Goal: Information Seeking & Learning: Learn about a topic

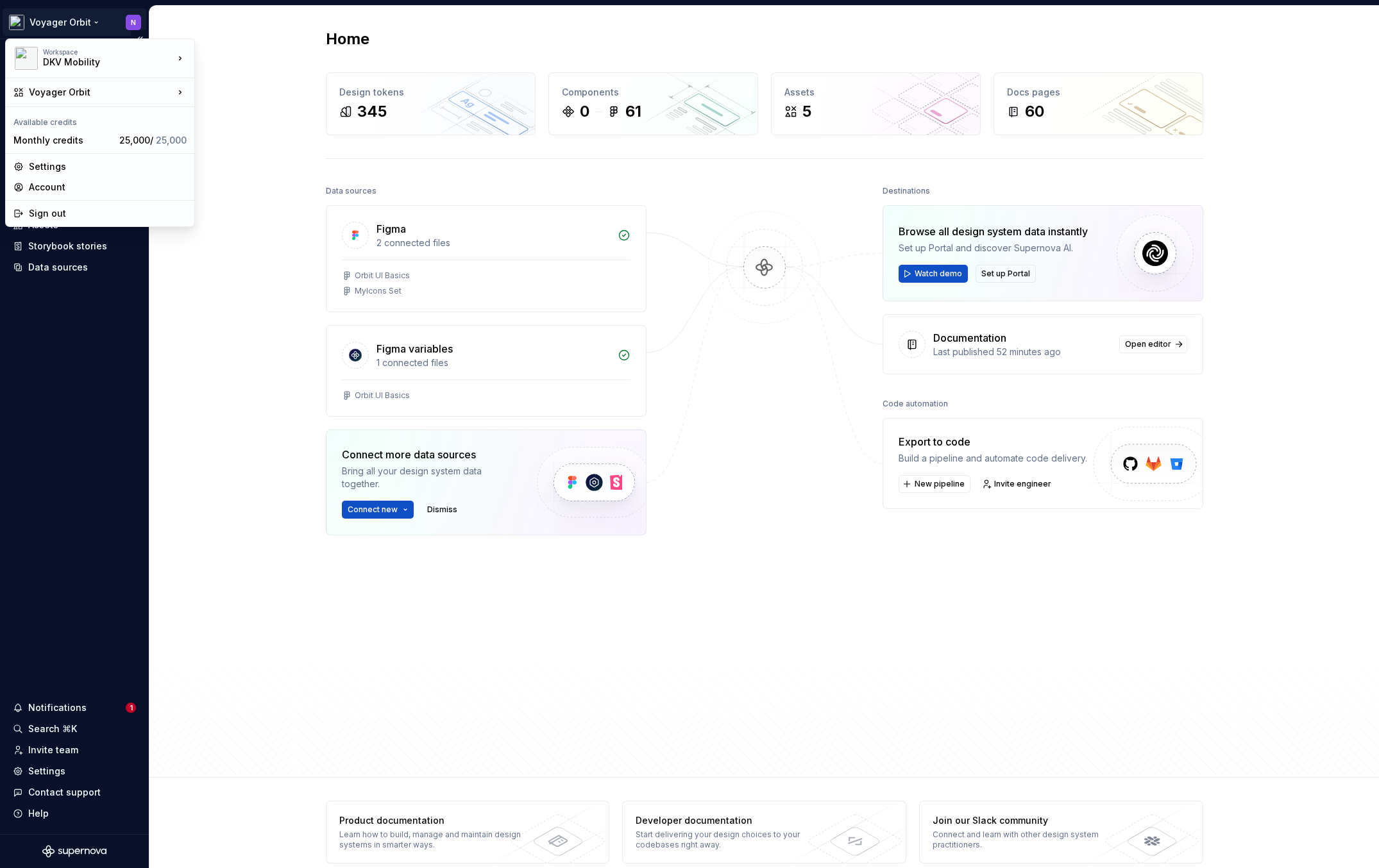
click at [68, 26] on html "Voyager Orbit N Home Documentation Analytics Code automation Design system data…" at bounding box center [690, 434] width 1379 height 868
click at [263, 112] on div "Voyager Orbit" at bounding box center [263, 117] width 95 height 13
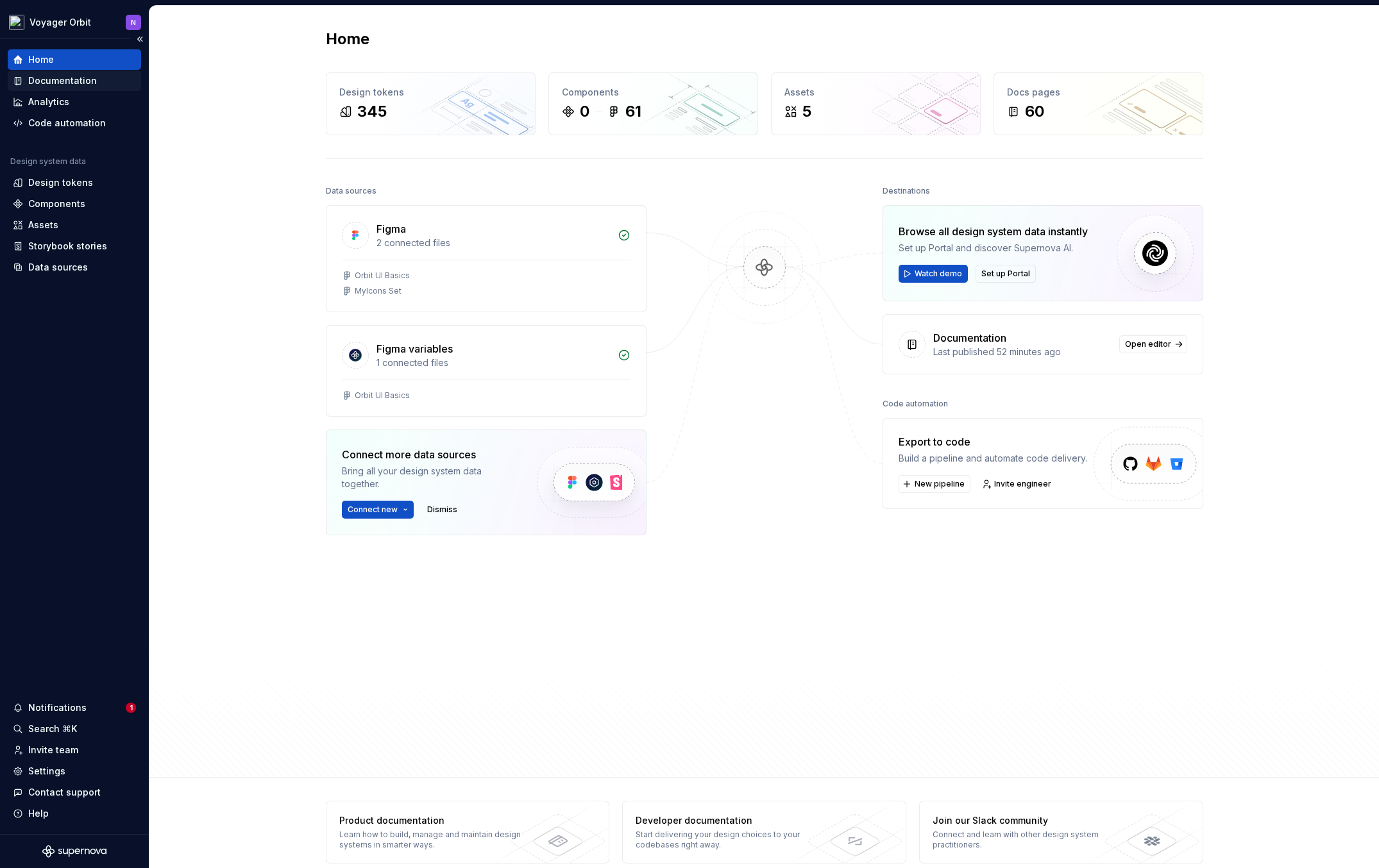
click at [62, 79] on div "Documentation" at bounding box center [63, 81] width 68 height 13
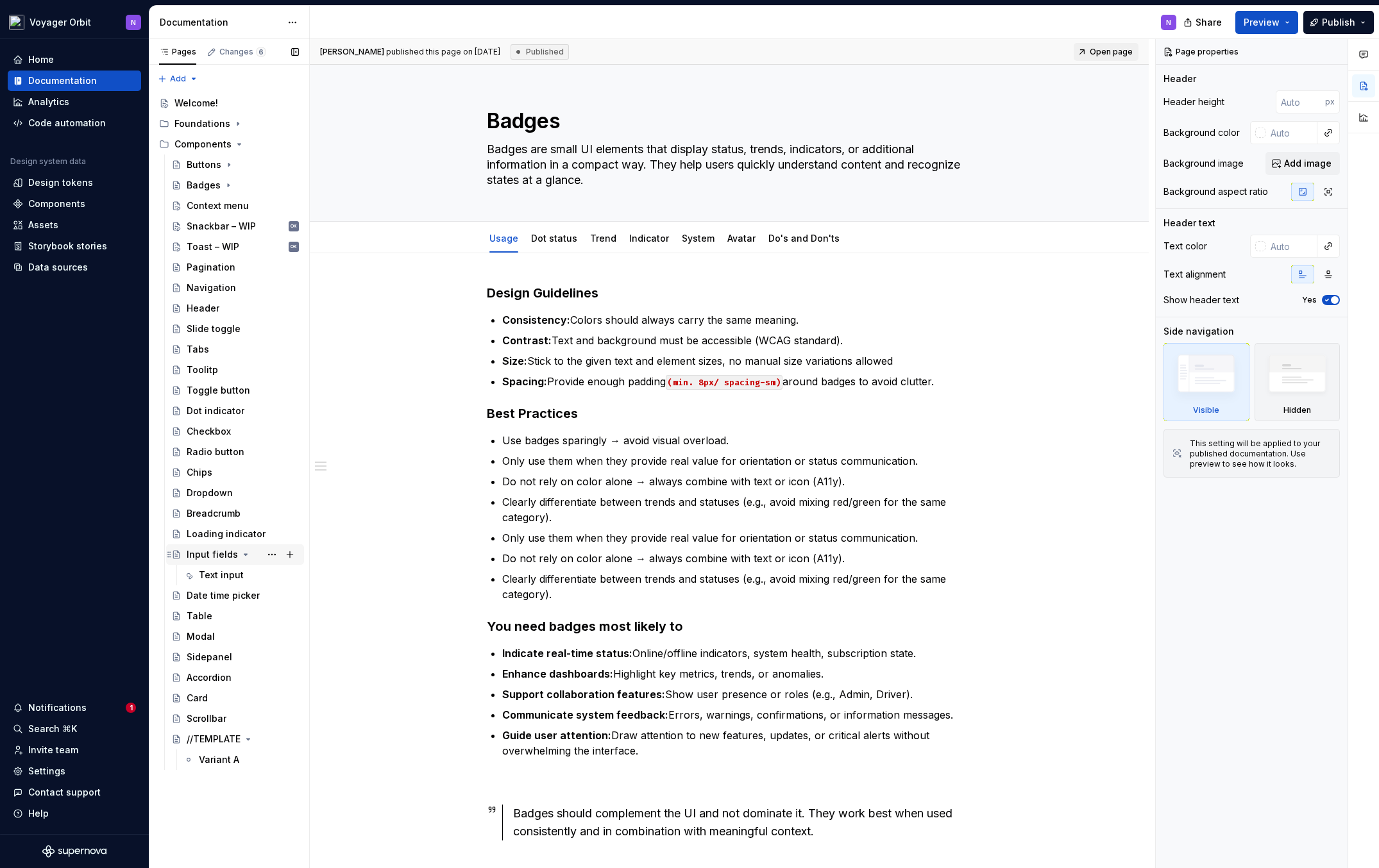
click at [210, 553] on div "Input fields" at bounding box center [212, 554] width 52 height 13
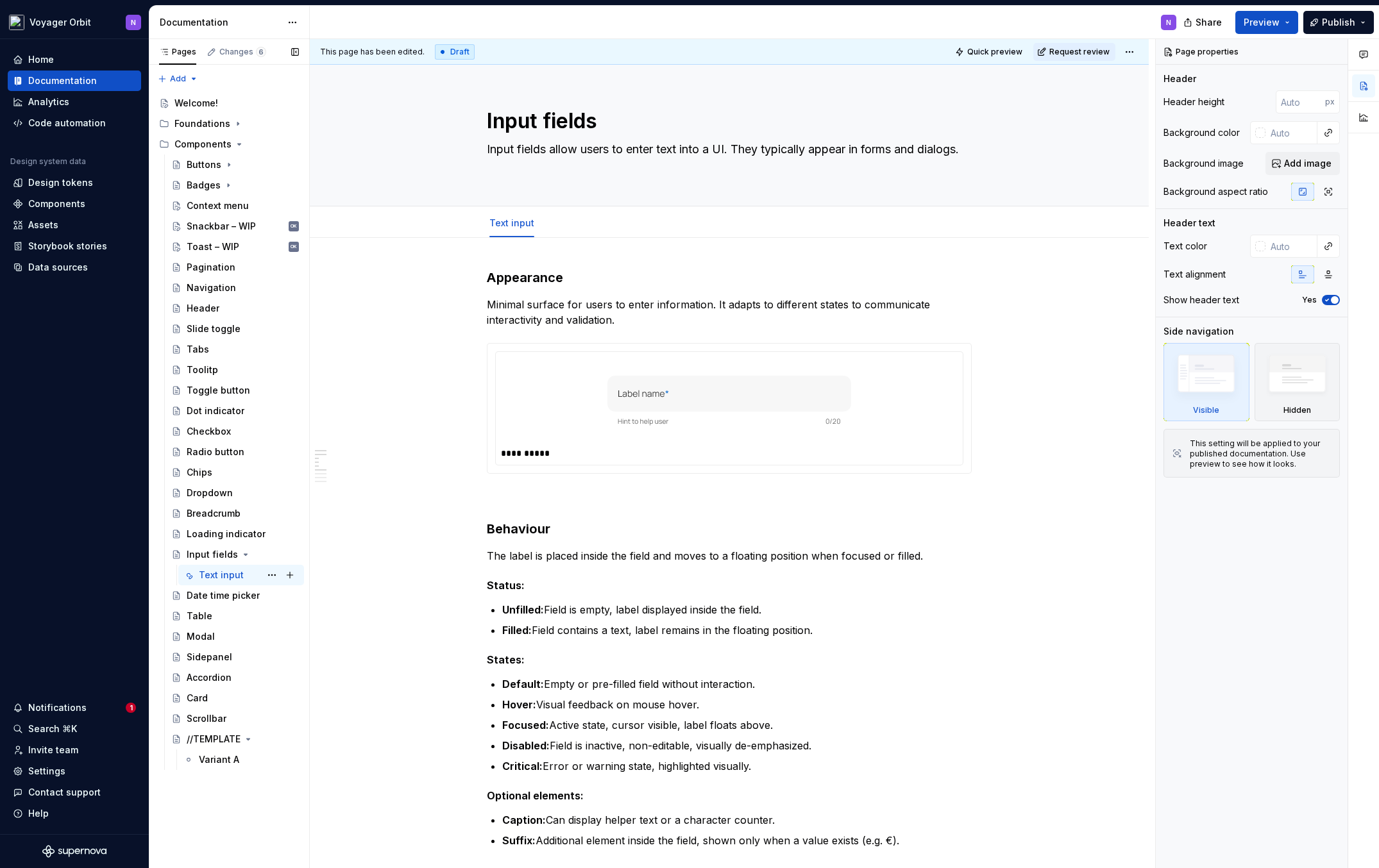
click at [208, 573] on div "Text input" at bounding box center [221, 575] width 45 height 13
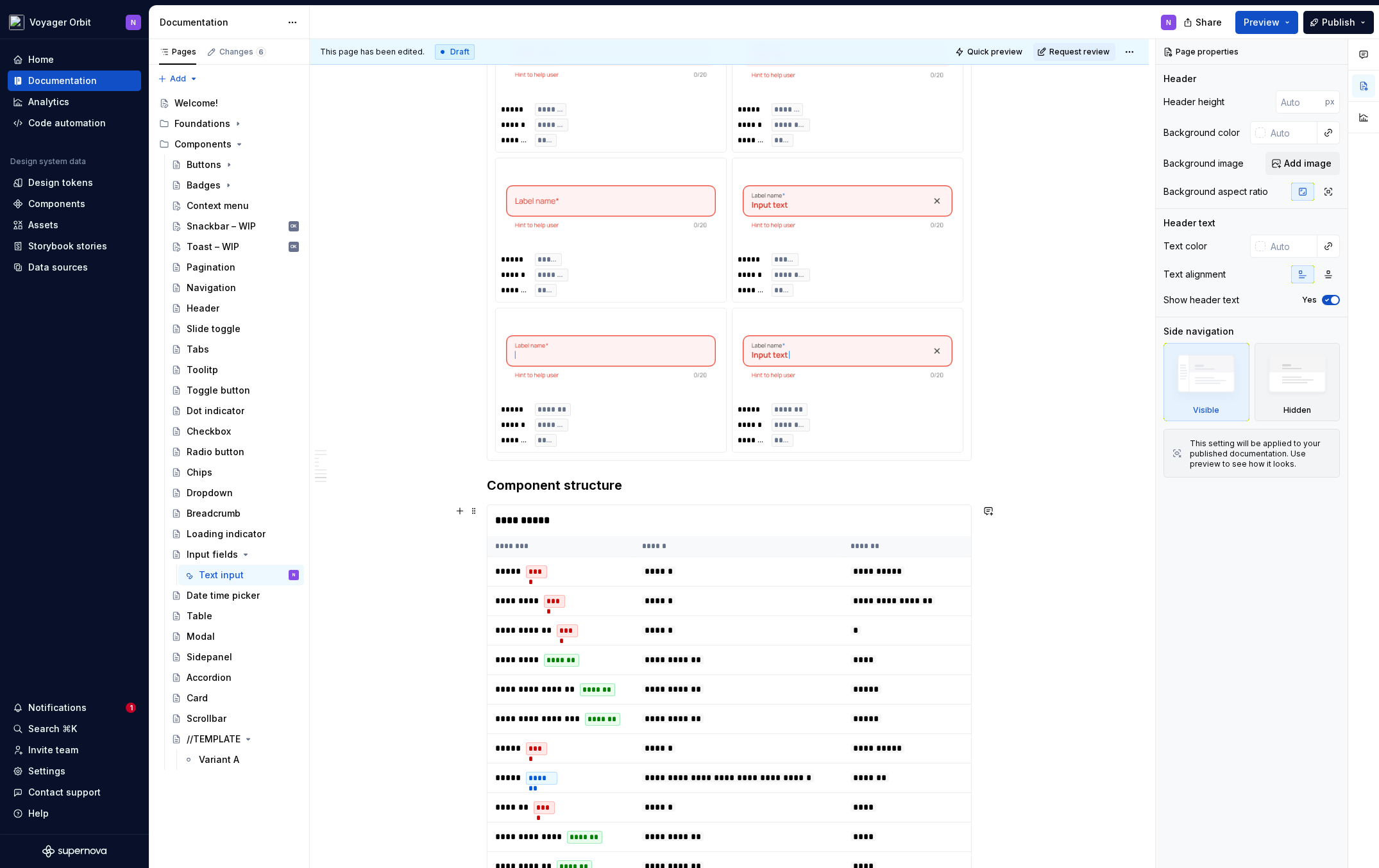
scroll to position [2101, 0]
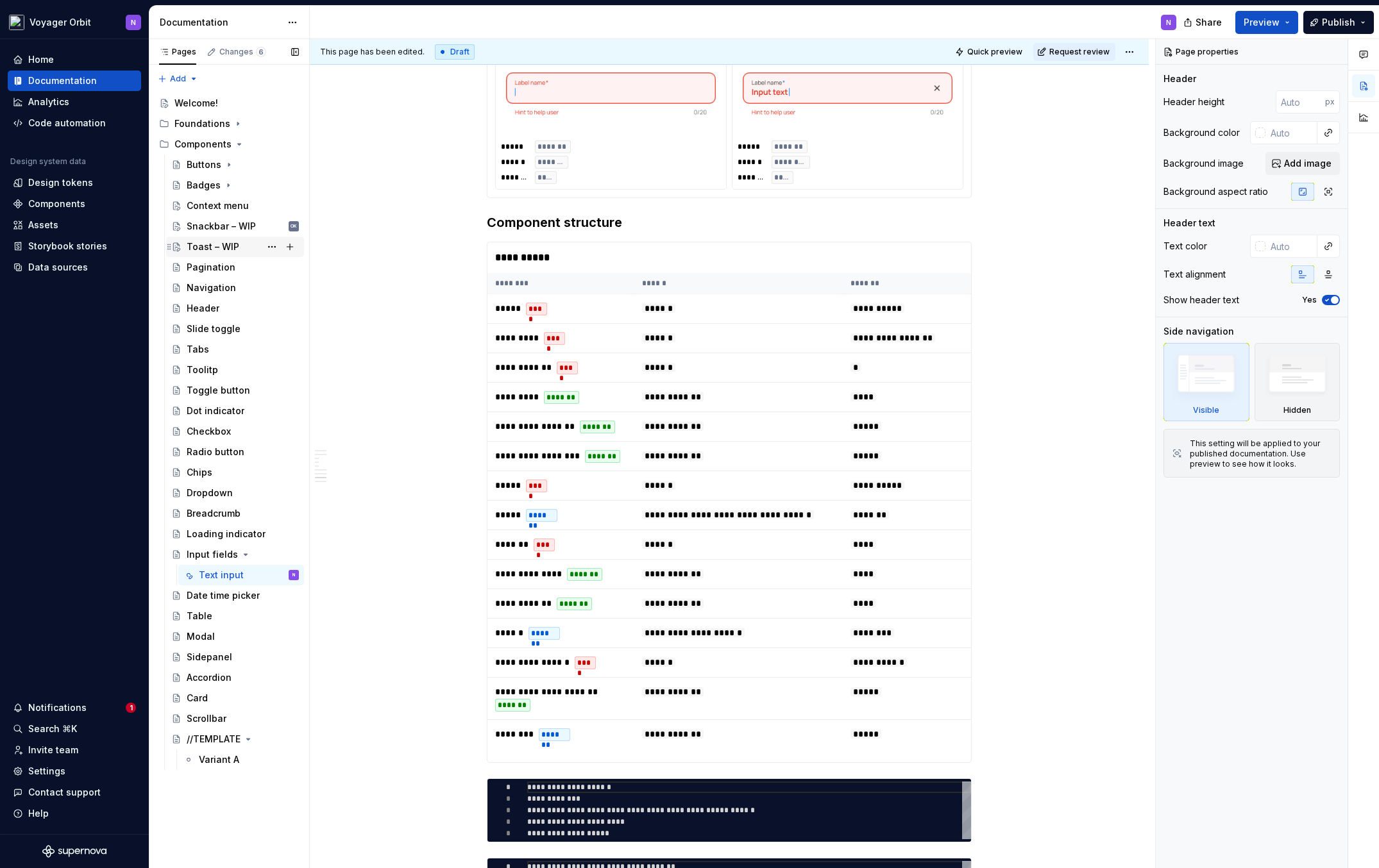
click at [245, 245] on div "Toast – WIP OK" at bounding box center [242, 247] width 112 height 18
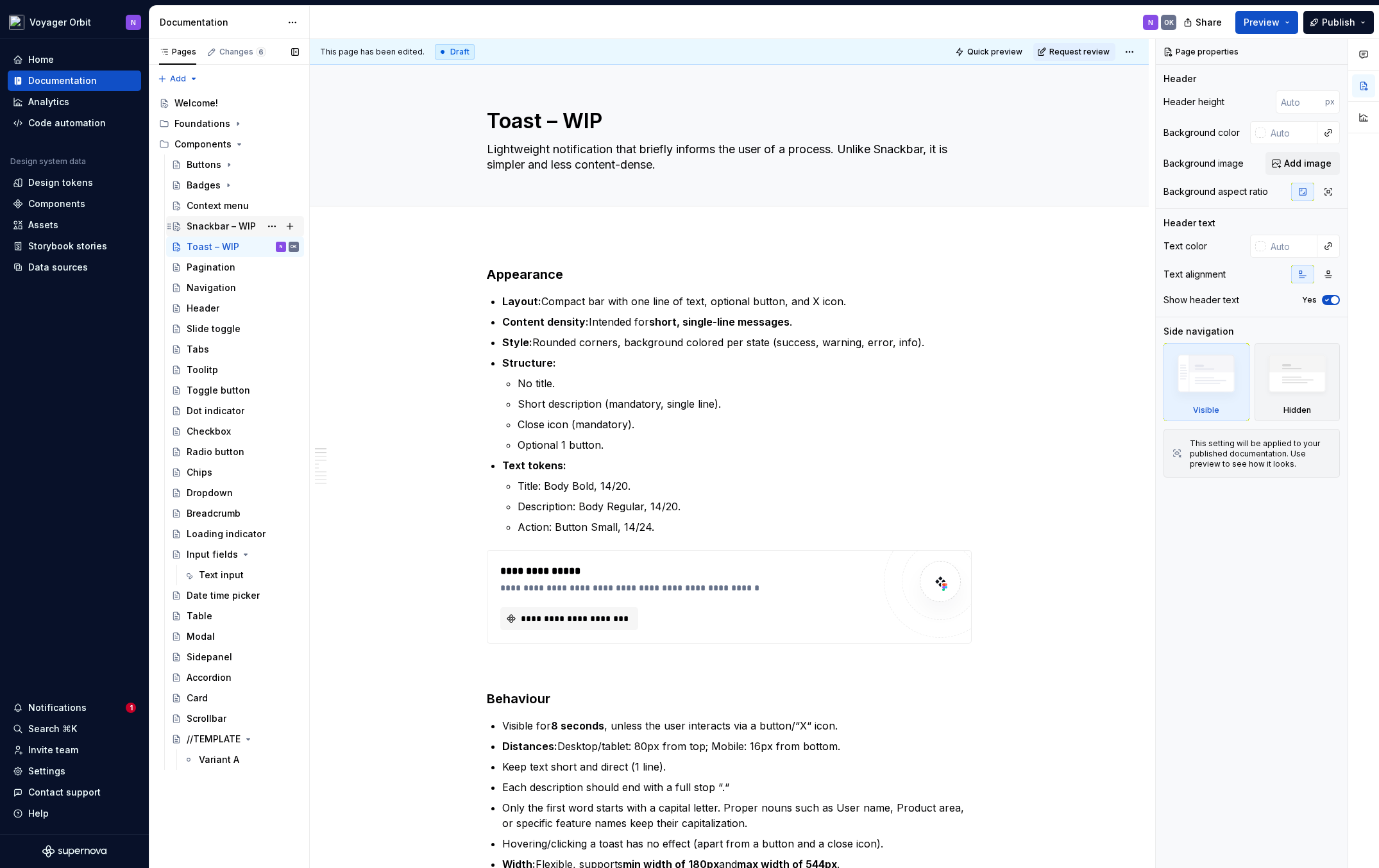
click at [242, 222] on div "Snackbar – WIP" at bounding box center [221, 226] width 69 height 13
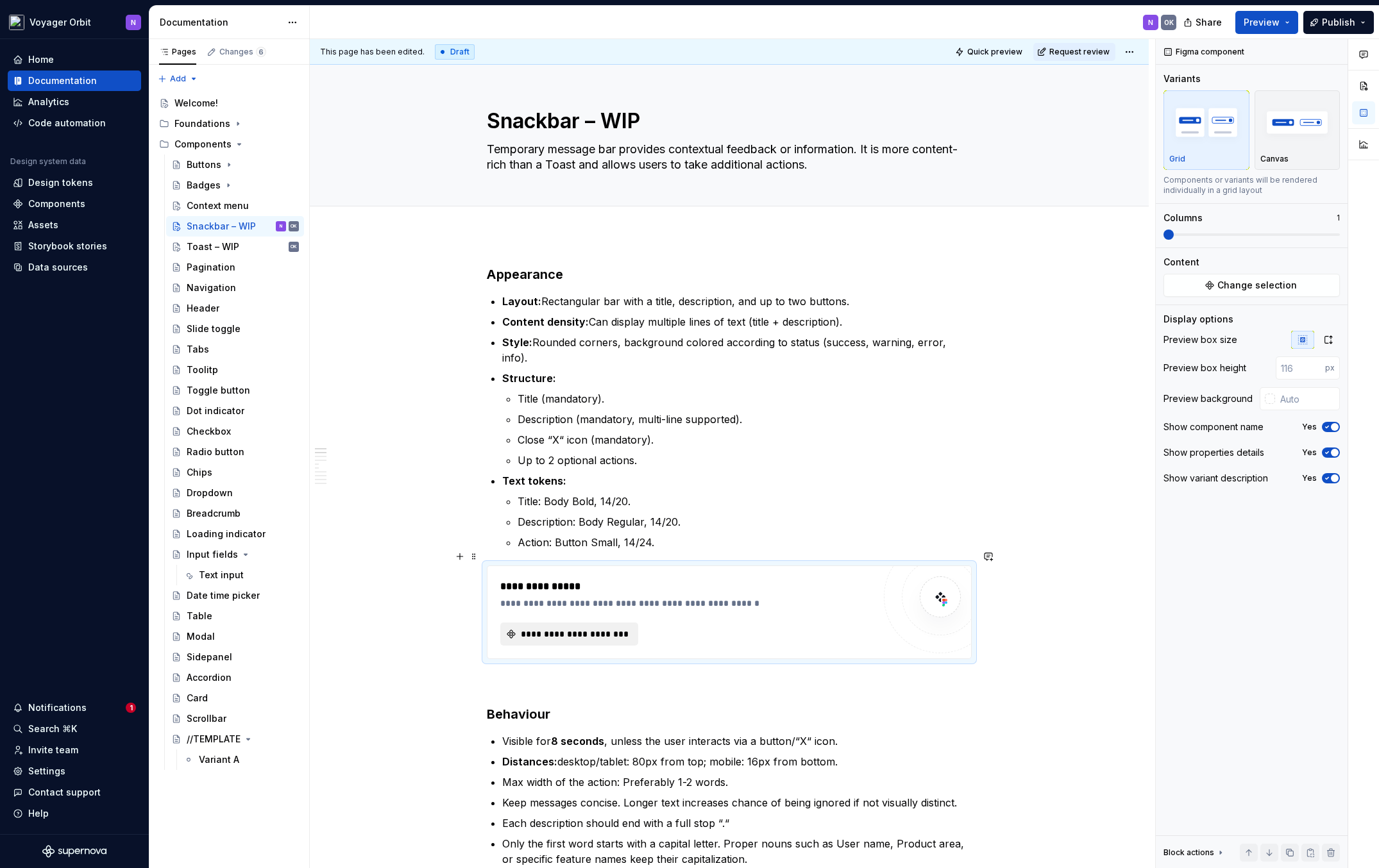
click at [575, 627] on button "**********" at bounding box center [570, 634] width 138 height 23
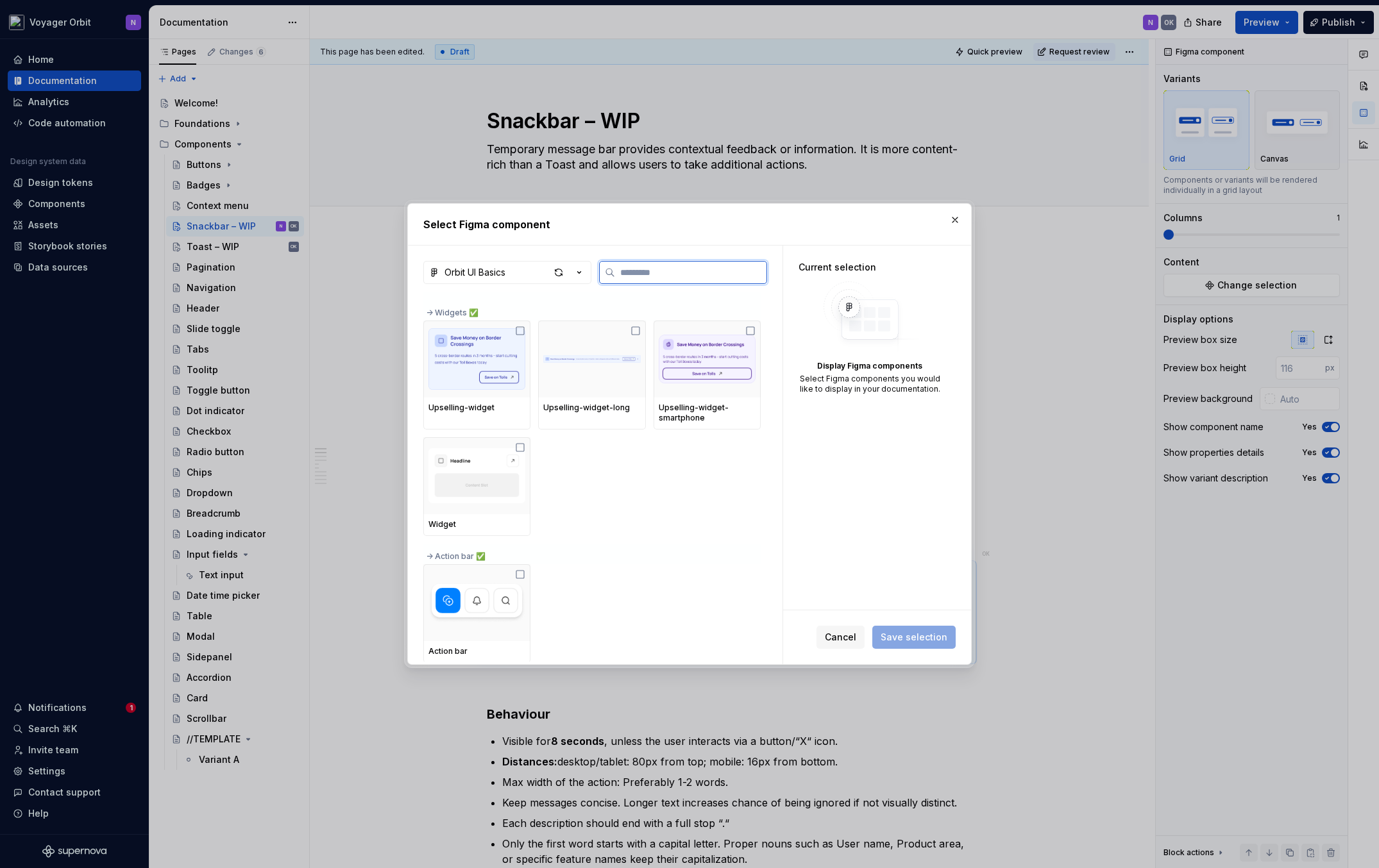
scroll to position [3888, 0]
click at [956, 226] on button "button" at bounding box center [955, 220] width 18 height 18
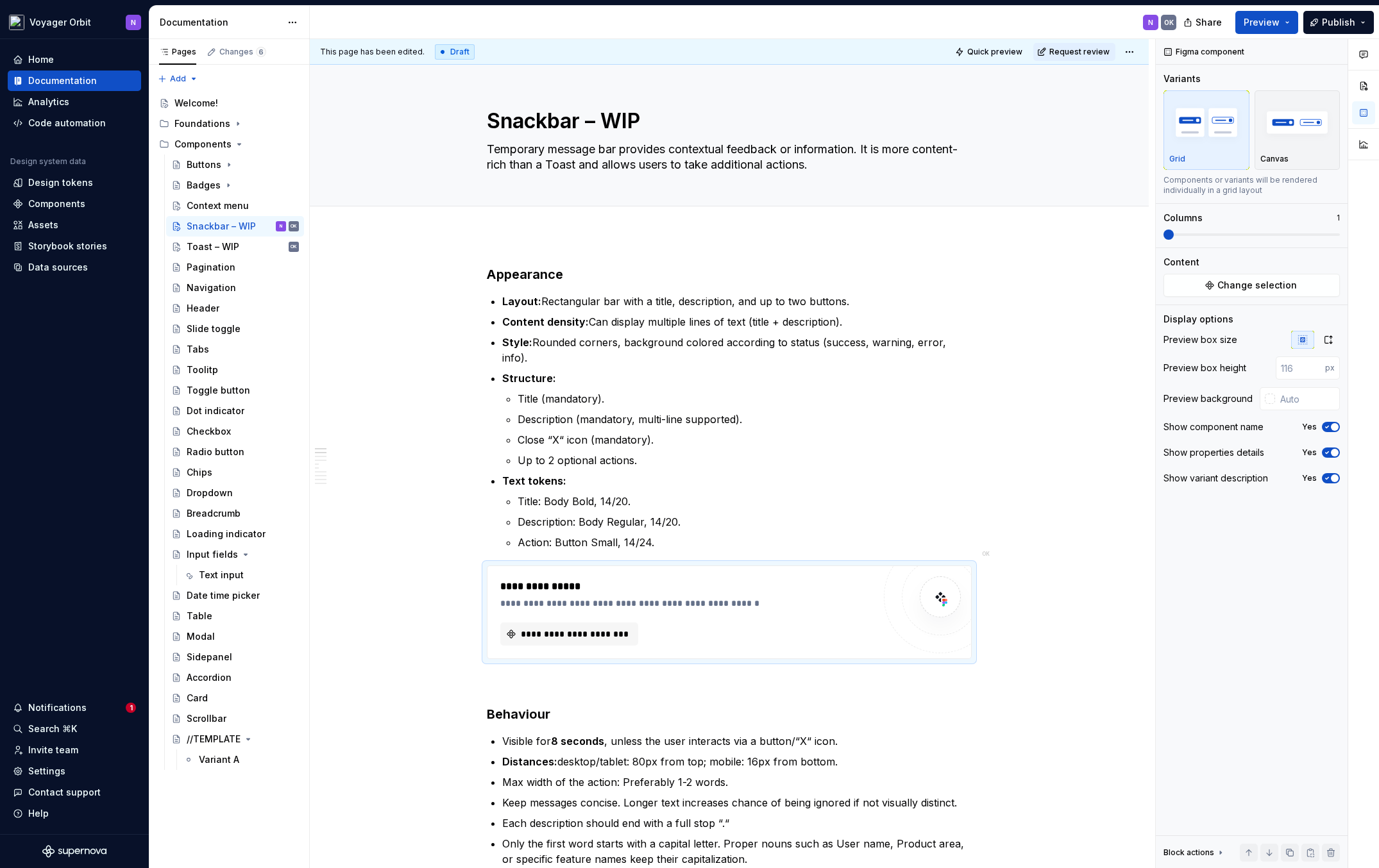
type textarea "*"
